Goal: Information Seeking & Learning: Find specific fact

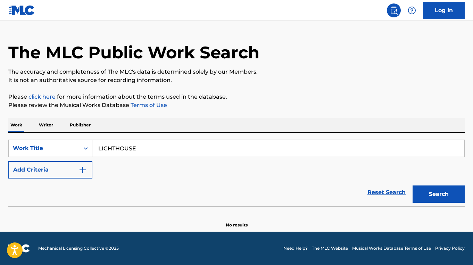
click at [61, 171] on button "Add Criteria" at bounding box center [50, 169] width 84 height 17
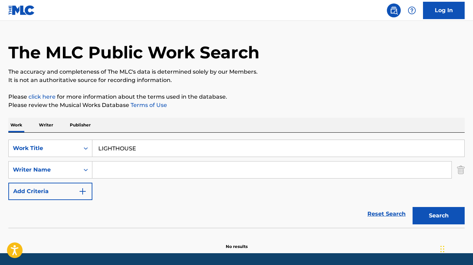
click at [146, 170] on input "Search Form" at bounding box center [271, 169] width 359 height 17
paste input "[PERSON_NAME] [PERSON_NAME]"
type input "[PERSON_NAME] [PERSON_NAME]"
click at [412, 207] on button "Search" at bounding box center [438, 215] width 52 height 17
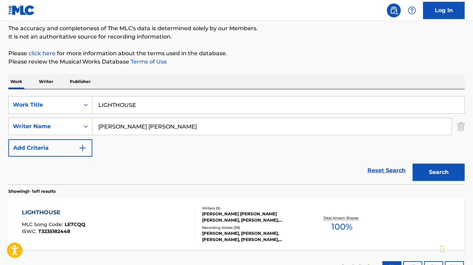
scroll to position [113, 0]
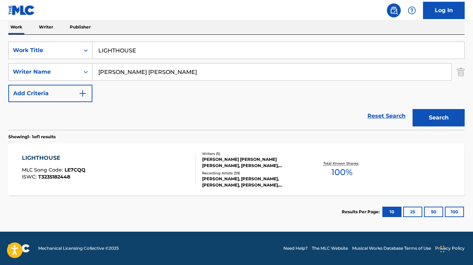
click at [164, 188] on div "LIGHTHOUSE MLC Song Code : LE7CQQ ISWC : T3235182448 Writers ( 5 ) [PERSON_NAME…" at bounding box center [236, 169] width 456 height 52
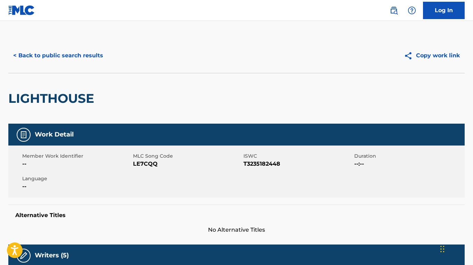
click at [98, 63] on button "< Back to public search results" at bounding box center [58, 55] width 100 height 17
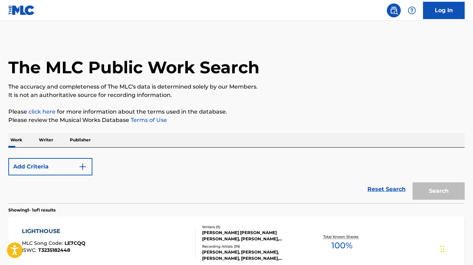
scroll to position [73, 0]
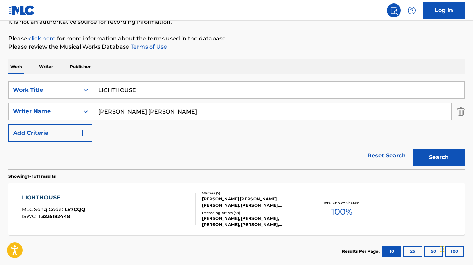
drag, startPoint x: 148, startPoint y: 88, endPoint x: 94, endPoint y: 88, distance: 53.5
click at [94, 88] on input "LIGHTHOUSE" at bounding box center [278, 90] width 372 height 17
paste input "FRATELLI CHA"
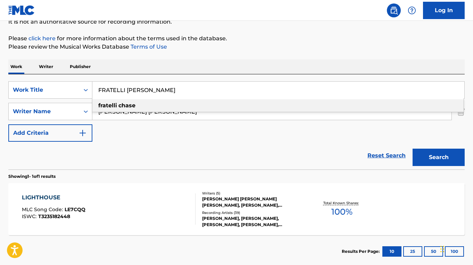
type input "FRATELLI [PERSON_NAME]"
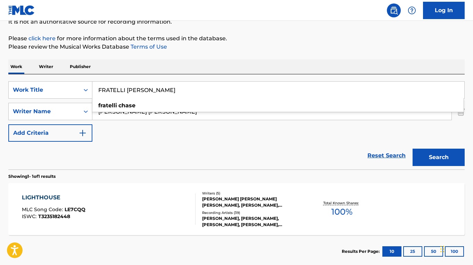
click at [193, 117] on input "[PERSON_NAME] [PERSON_NAME]" at bounding box center [271, 111] width 359 height 17
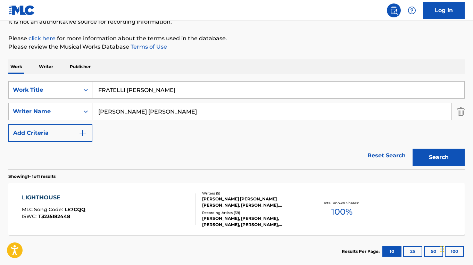
drag, startPoint x: 191, startPoint y: 113, endPoint x: 97, endPoint y: 113, distance: 94.1
click at [97, 113] on input "[PERSON_NAME] [PERSON_NAME]" at bounding box center [271, 111] width 359 height 17
paste input "[PERSON_NAME]"
type input "[PERSON_NAME]"
click at [412, 149] on button "Search" at bounding box center [438, 157] width 52 height 17
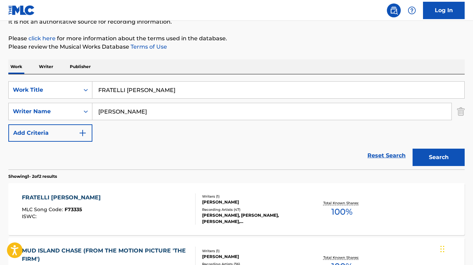
click at [156, 202] on div "FRATELLI CHASE MLC Song Code : F73335 ISWC :" at bounding box center [108, 208] width 173 height 31
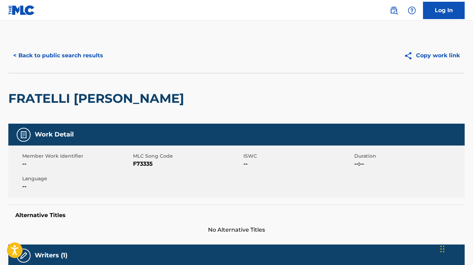
click at [72, 55] on button "< Back to public search results" at bounding box center [58, 55] width 100 height 17
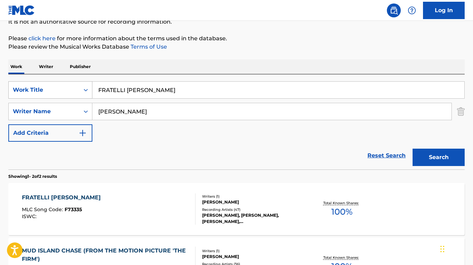
drag, startPoint x: 156, startPoint y: 89, endPoint x: 86, endPoint y: 89, distance: 69.1
click at [86, 89] on div "SearchWithCriteria7871bfef-8f21-4dc1-a44d-4393635a3a1e Work Title FRATELLI CHASE" at bounding box center [236, 89] width 456 height 17
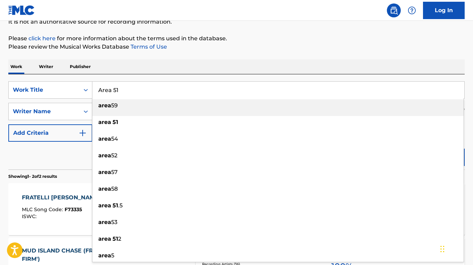
type input "Area 51"
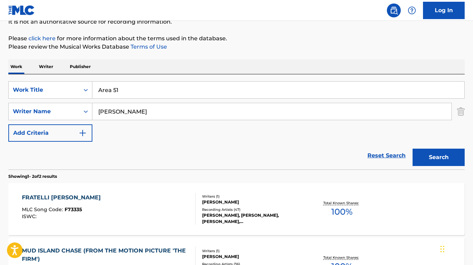
click at [108, 68] on div "Work Writer Publisher" at bounding box center [236, 66] width 456 height 15
drag, startPoint x: 147, startPoint y: 113, endPoint x: 98, endPoint y: 112, distance: 48.9
click at [98, 112] on input "[PERSON_NAME]" at bounding box center [271, 111] width 359 height 17
paste input "[PERSON_NAME]"
type input "[PERSON_NAME]"
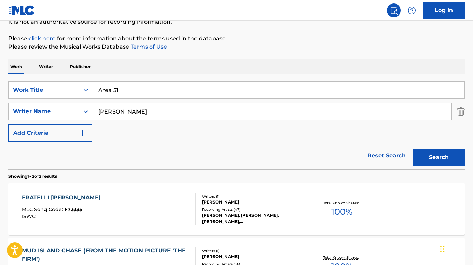
click at [412, 149] on button "Search" at bounding box center [438, 157] width 52 height 17
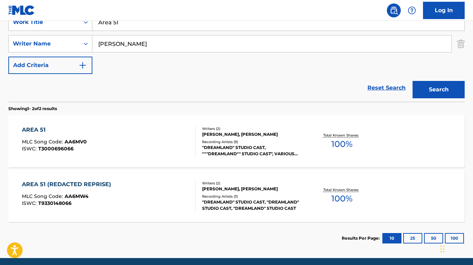
scroll to position [142, 0]
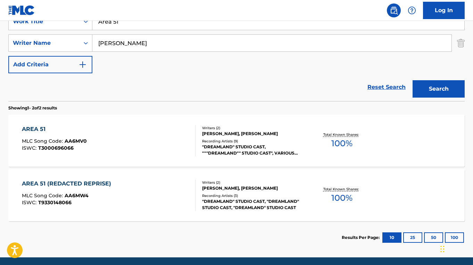
click at [154, 141] on div "AREA 51 MLC Song Code : AA6MV0 ISWC : T3000696066" at bounding box center [108, 140] width 173 height 31
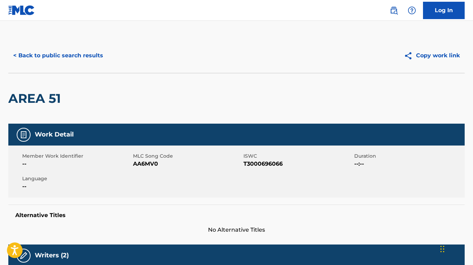
click at [69, 53] on button "< Back to public search results" at bounding box center [58, 55] width 100 height 17
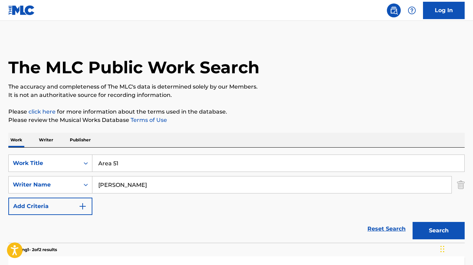
scroll to position [127, 0]
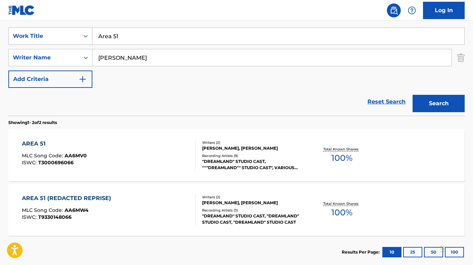
drag, startPoint x: 139, startPoint y: 39, endPoint x: 84, endPoint y: 35, distance: 55.4
click at [84, 35] on div "SearchWithCriteria7871bfef-8f21-4dc1-a44d-4393635a3a1e Work Title Area 51" at bounding box center [236, 35] width 456 height 17
paste input "COME OUT COME OUT"
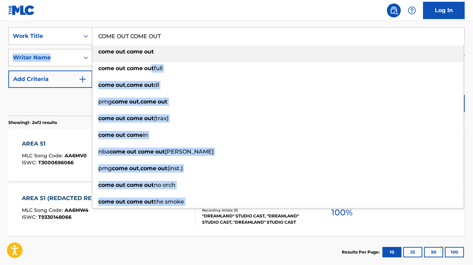
click at [82, 53] on div "SearchWithCriteria7871bfef-8f21-4dc1-a44d-4393635a3a1e Work Title COME OUT COME…" at bounding box center [236, 57] width 456 height 60
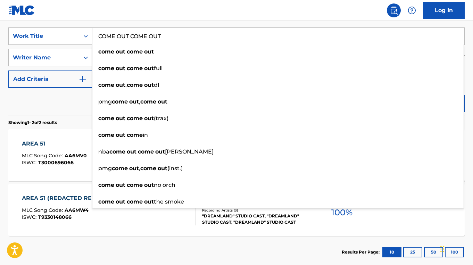
click at [70, 112] on div "Reset Search Search" at bounding box center [236, 102] width 456 height 28
click at [56, 106] on div "Reset Search Search" at bounding box center [236, 102] width 456 height 28
click at [39, 94] on div "Reset Search Search" at bounding box center [236, 102] width 456 height 28
click at [47, 119] on p "Showing 1 - 2 of 2 results" at bounding box center [32, 122] width 49 height 6
click at [72, 17] on nav "Log In" at bounding box center [236, 10] width 473 height 21
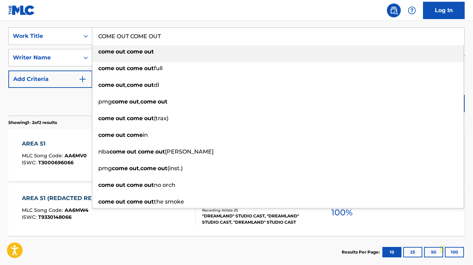
click at [120, 52] on strong "out" at bounding box center [121, 51] width 10 height 7
type input "come out come out"
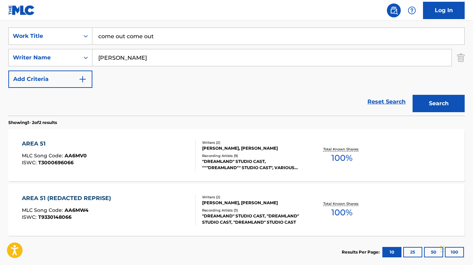
drag, startPoint x: 148, startPoint y: 63, endPoint x: 98, endPoint y: 59, distance: 50.5
click at [98, 59] on input "[PERSON_NAME]" at bounding box center [271, 57] width 359 height 17
type input "[PERSON_NAME]"
click at [412, 95] on button "Search" at bounding box center [438, 103] width 52 height 17
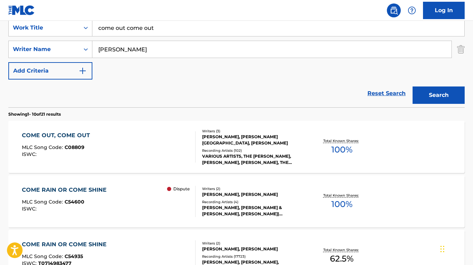
scroll to position [137, 0]
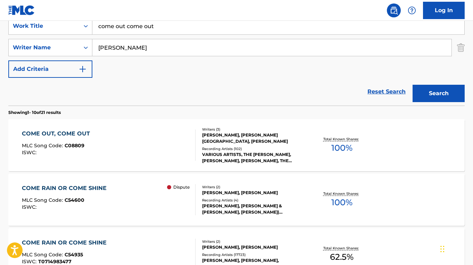
click at [156, 145] on div "COME OUT, COME OUT MLC Song Code : C08809 ISWC :" at bounding box center [108, 144] width 173 height 31
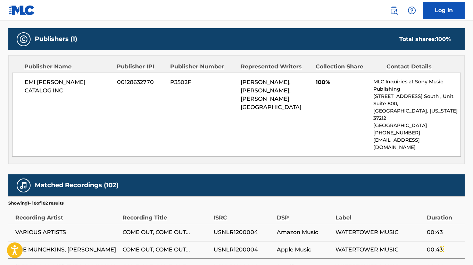
scroll to position [334, 0]
